Goal: Find specific page/section

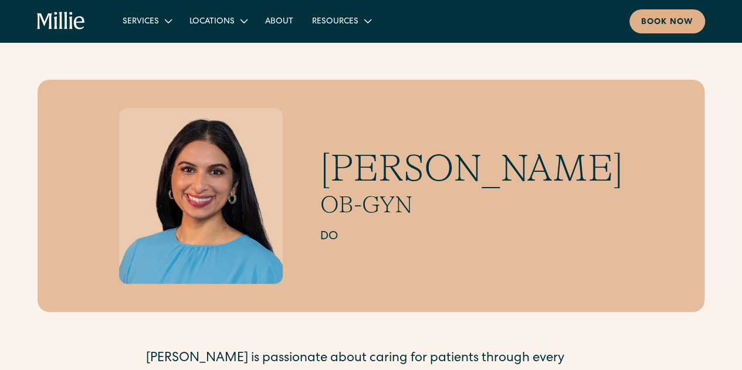
click at [5, 249] on div "[PERSON_NAME] OB-GYN DO [PERSON_NAME] is passionate about caring for patients t…" at bounding box center [371, 311] width 742 height 463
click at [278, 16] on link "About" at bounding box center [279, 20] width 47 height 19
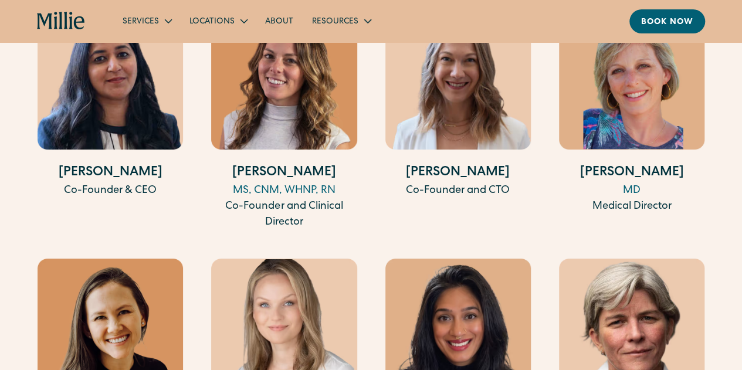
scroll to position [2242, 0]
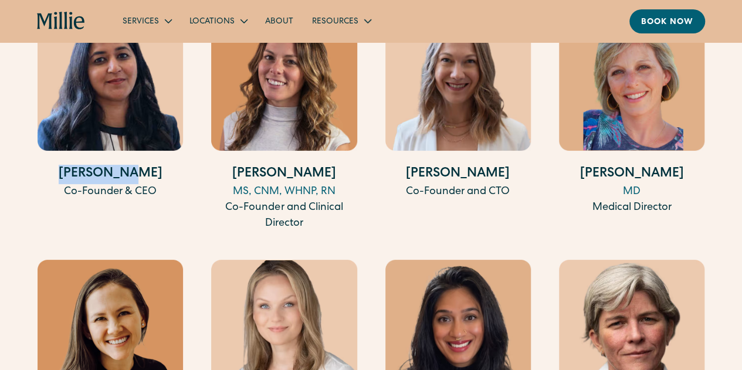
drag, startPoint x: 159, startPoint y: 184, endPoint x: 72, endPoint y: 176, distance: 87.7
click at [72, 176] on h4 "[PERSON_NAME]" at bounding box center [110, 174] width 145 height 19
copy h4 "[PERSON_NAME]"
